Goal: Answer question/provide support: Share knowledge or assist other users

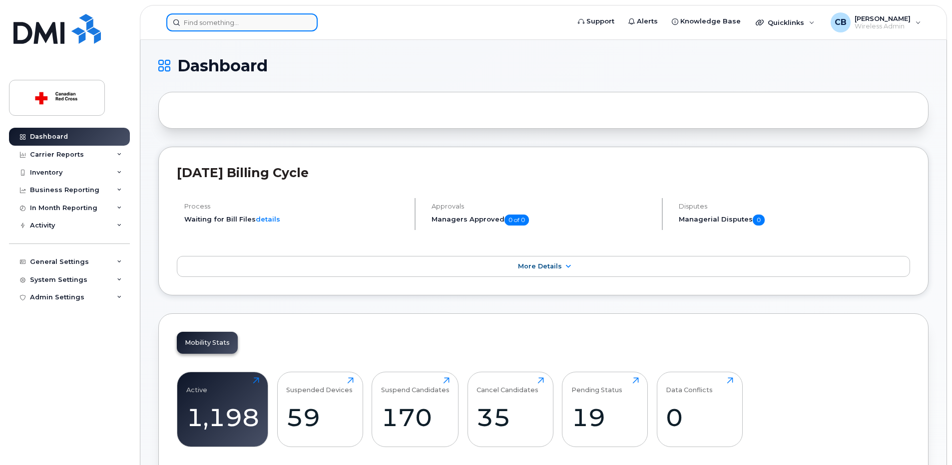
click at [234, 21] on input at bounding box center [241, 22] width 151 height 18
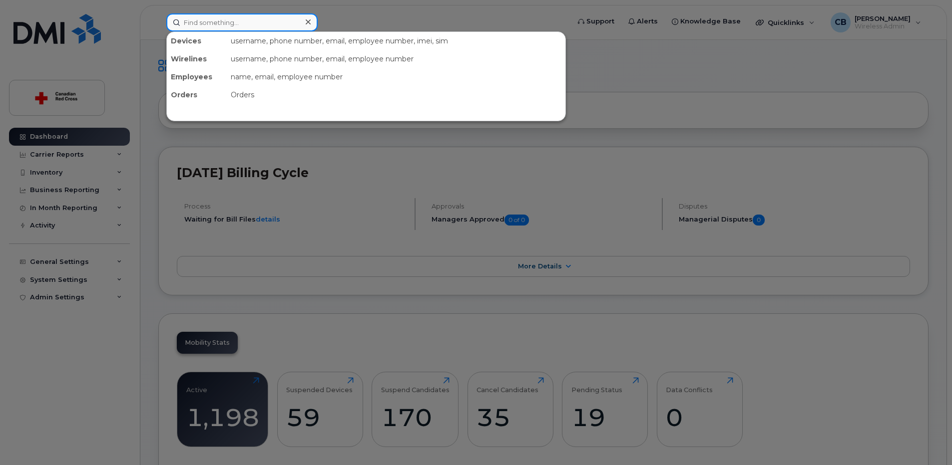
paste input "6475288519"
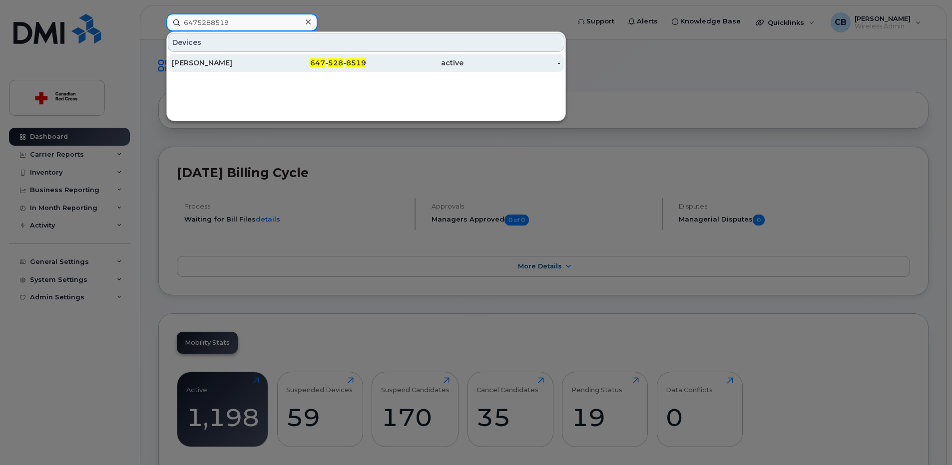
type input "6475288519"
click at [203, 62] on div "[PERSON_NAME]" at bounding box center [220, 63] width 97 height 10
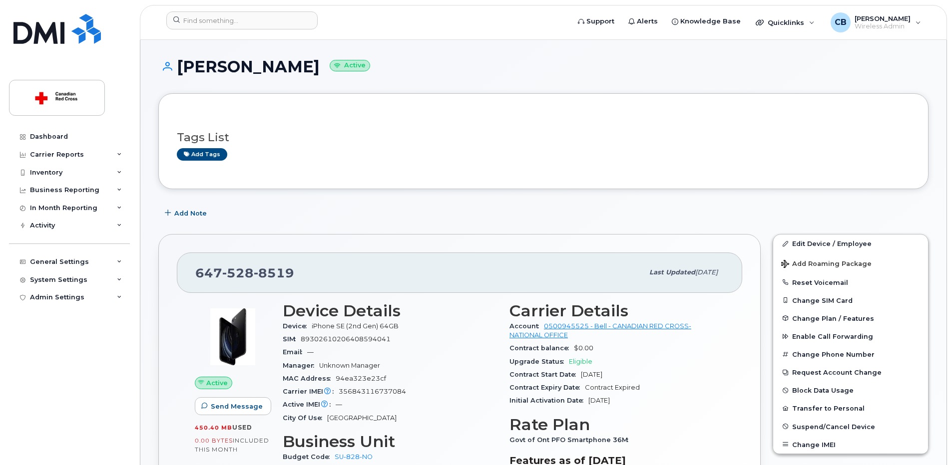
scroll to position [100, 0]
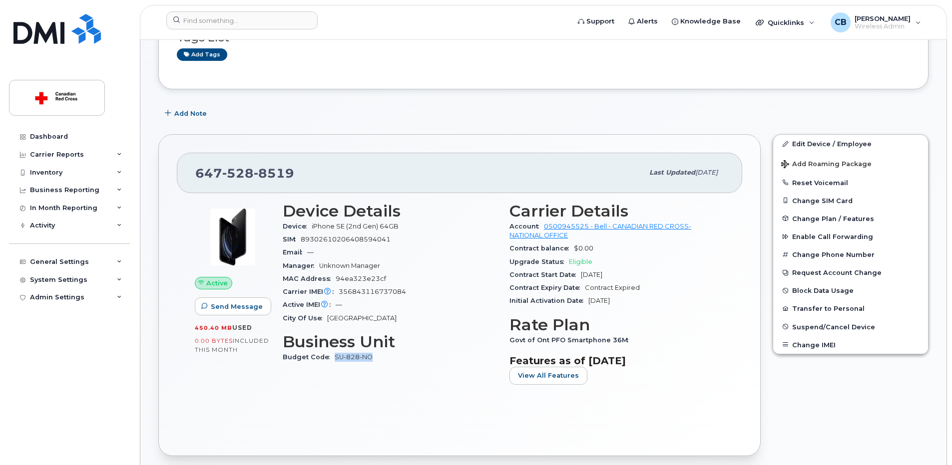
drag, startPoint x: 375, startPoint y: 356, endPoint x: 334, endPoint y: 356, distance: 40.9
click at [334, 356] on div "Budget Code SU-828-NO" at bounding box center [390, 357] width 215 height 13
copy link "SU-828-NO"
click at [198, 115] on span "Add Note" at bounding box center [190, 113] width 32 height 9
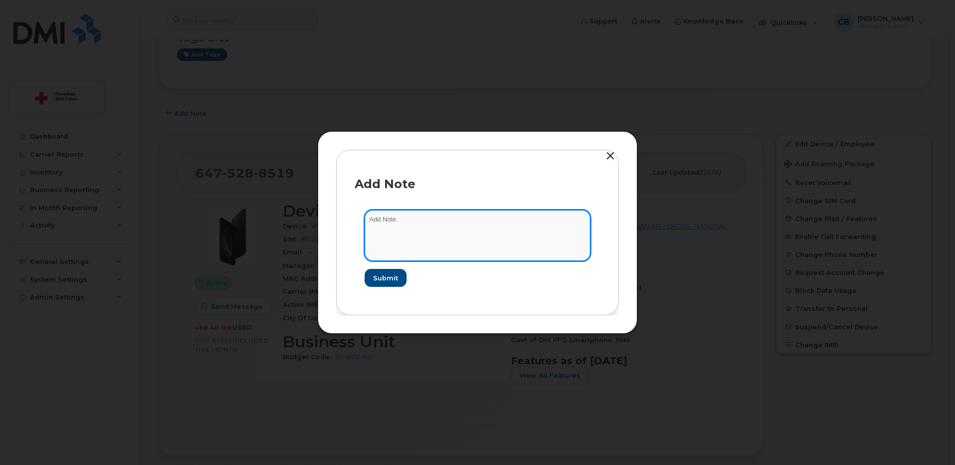
click at [455, 231] on textarea at bounding box center [478, 235] width 226 height 51
paste textarea "https://crcssupport.atlassian.net/browse/IS-165387"
type textarea "https://crcssupport.atlassian.net/browse/IS-165387"
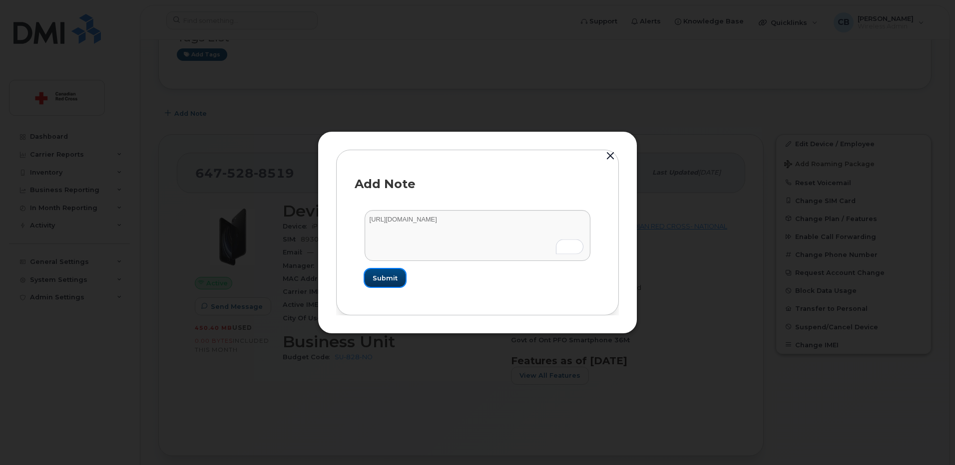
click at [388, 274] on span "Submit" at bounding box center [385, 278] width 25 height 9
